Goal: Transaction & Acquisition: Purchase product/service

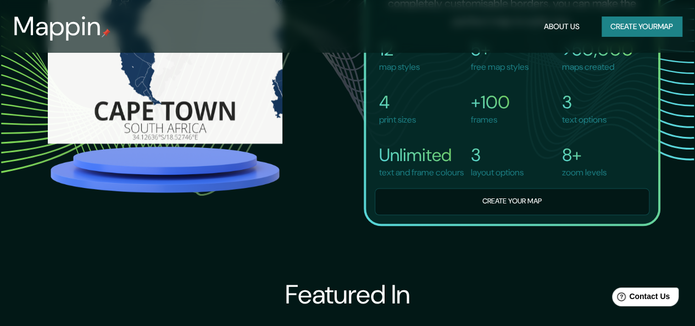
scroll to position [783, 0]
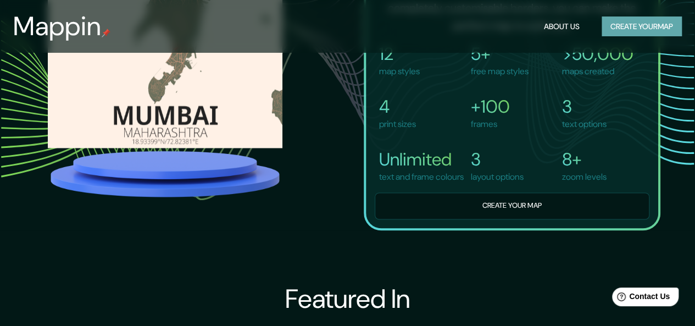
click at [629, 19] on button "Create your map" at bounding box center [641, 26] width 80 height 20
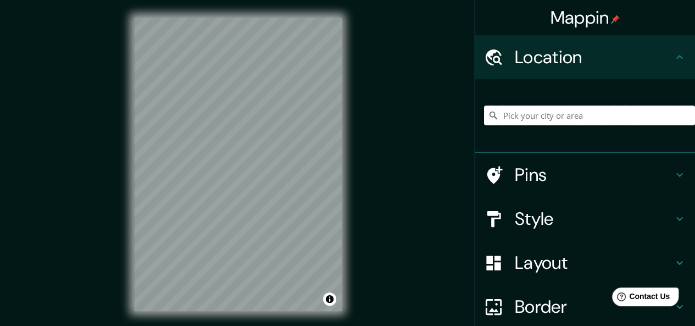
click at [566, 116] on input "Pick your city or area" at bounding box center [589, 115] width 211 height 20
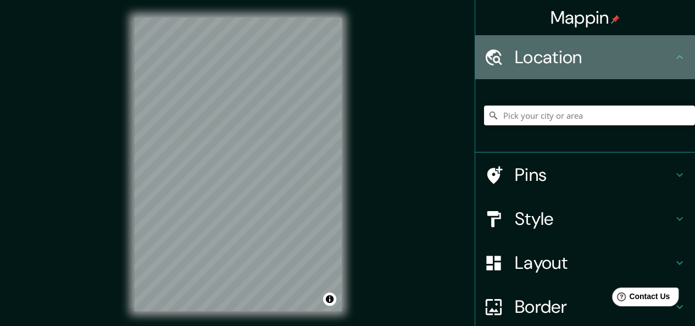
click at [673, 57] on icon at bounding box center [679, 57] width 13 height 13
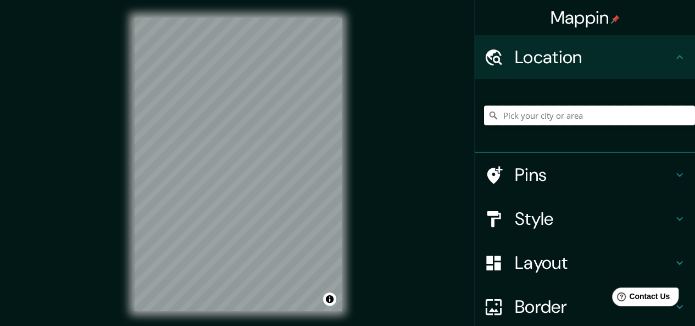
click at [554, 115] on input "Pick your city or area" at bounding box center [589, 115] width 211 height 20
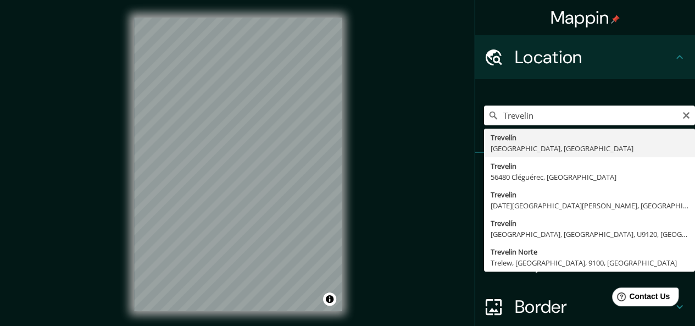
type input "Trevelín, [GEOGRAPHIC_DATA], [GEOGRAPHIC_DATA]"
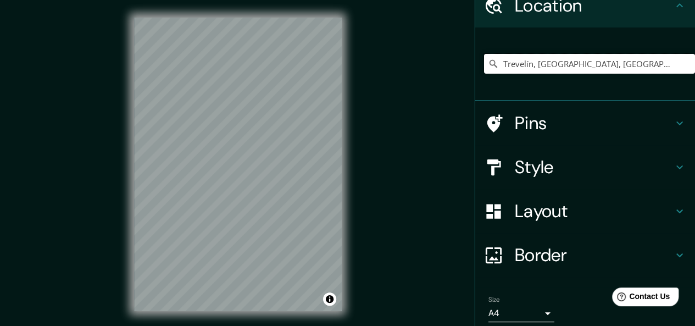
scroll to position [33, 0]
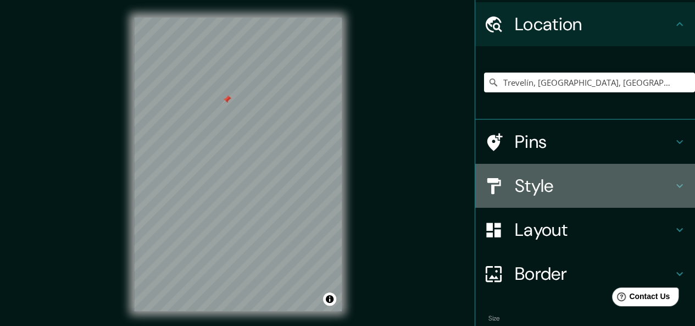
click at [673, 187] on icon at bounding box center [679, 185] width 13 height 13
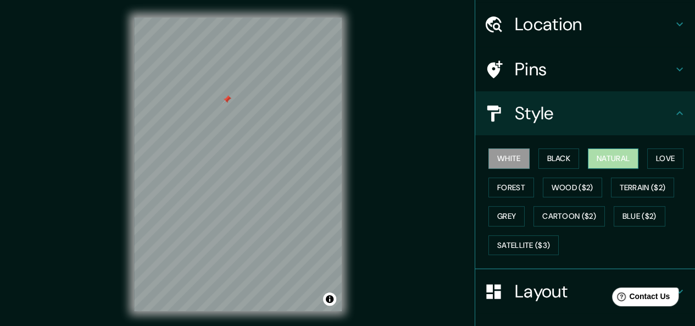
click at [606, 157] on button "Natural" at bounding box center [613, 158] width 51 height 20
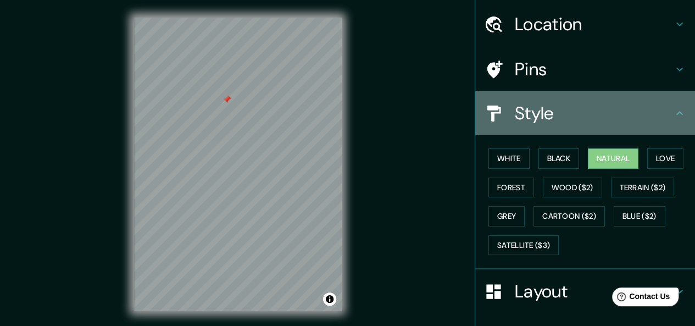
click at [673, 115] on icon at bounding box center [679, 113] width 13 height 13
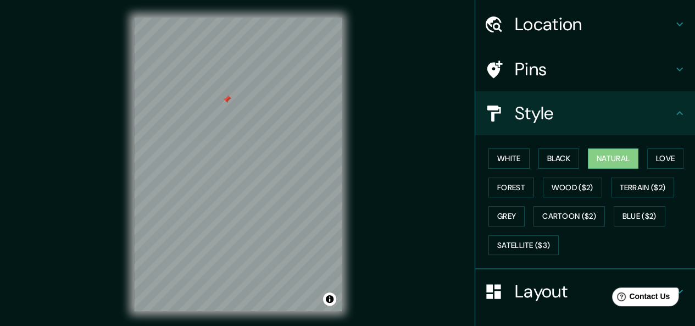
scroll to position [0, 0]
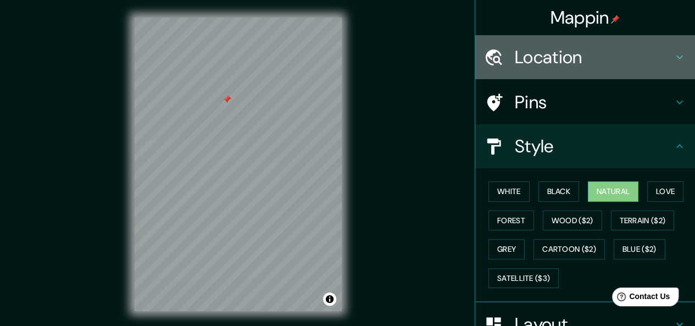
click at [673, 54] on icon at bounding box center [679, 57] width 13 height 13
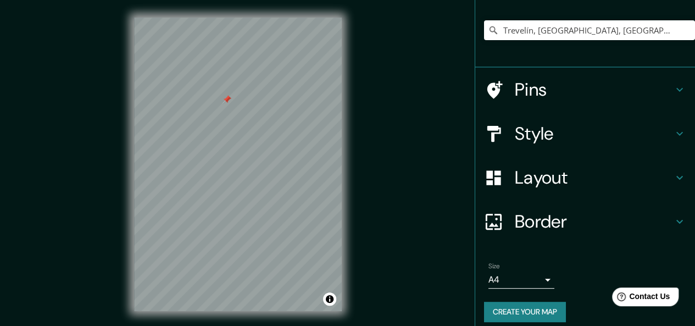
scroll to position [94, 0]
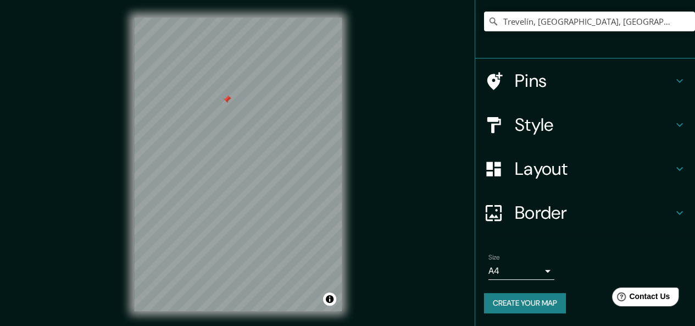
click at [539, 271] on body "Mappin Location [GEOGRAPHIC_DATA], [GEOGRAPHIC_DATA], [GEOGRAPHIC_DATA] Pins St…" at bounding box center [347, 163] width 695 height 326
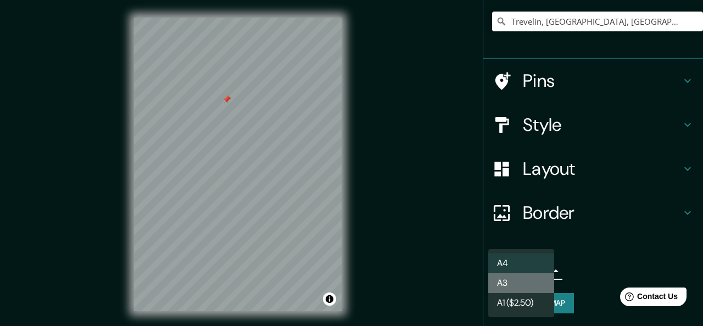
click at [506, 280] on li "A3" at bounding box center [521, 283] width 66 height 20
type input "a4"
